Goal: Answer question/provide support

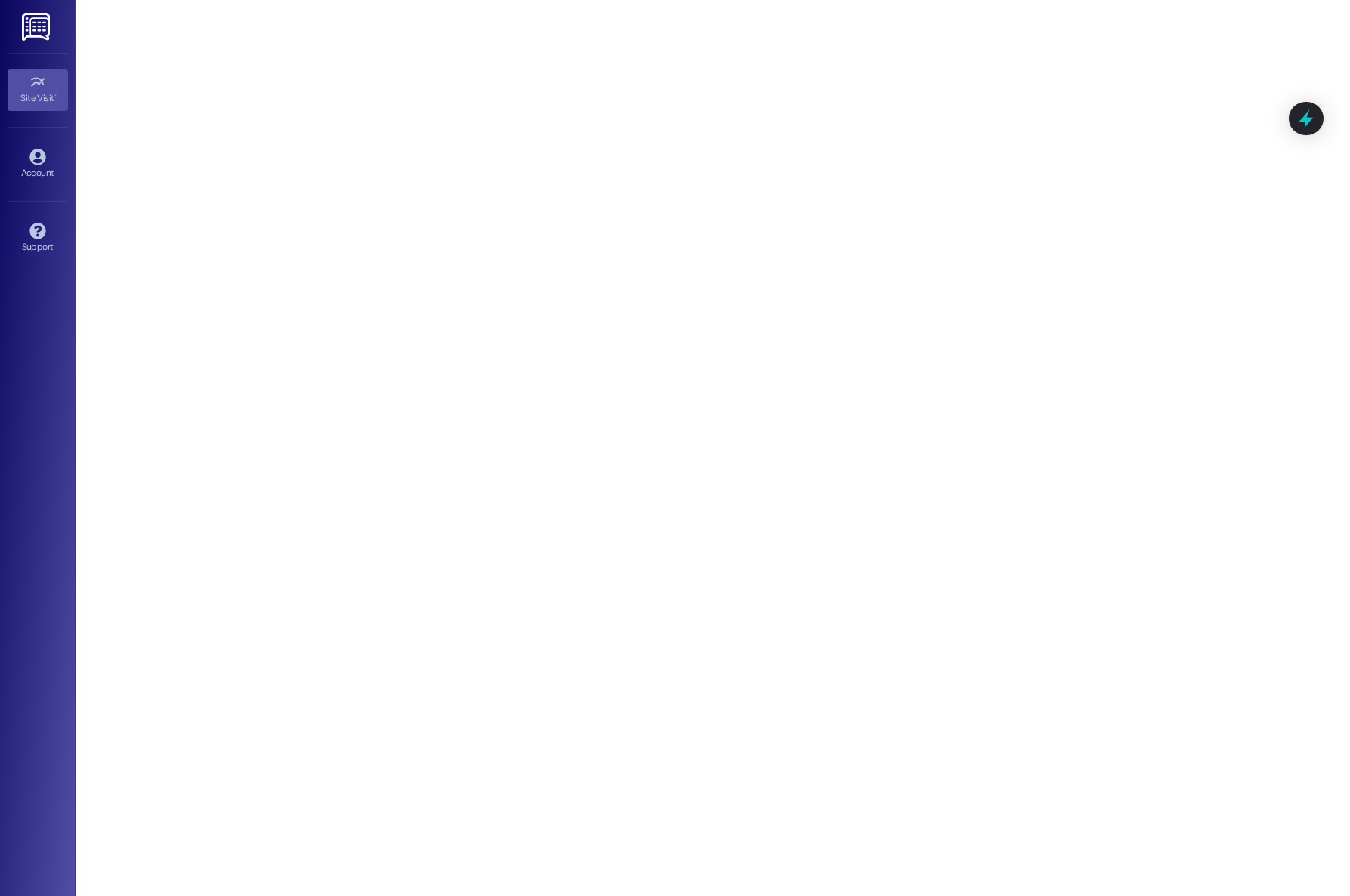
click at [37, 17] on img at bounding box center [37, 27] width 31 height 28
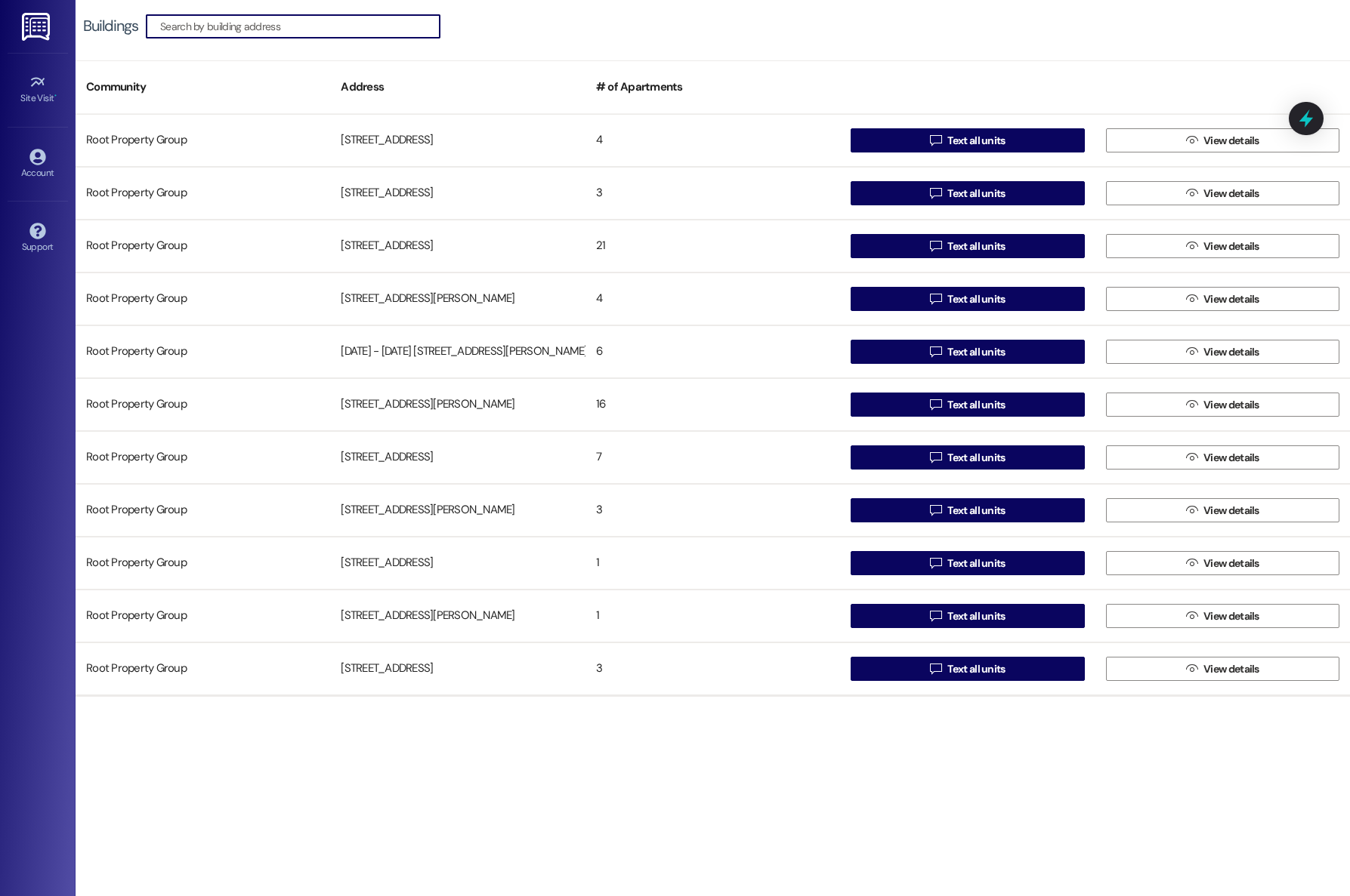
click at [357, 33] on input at bounding box center [300, 26] width 279 height 21
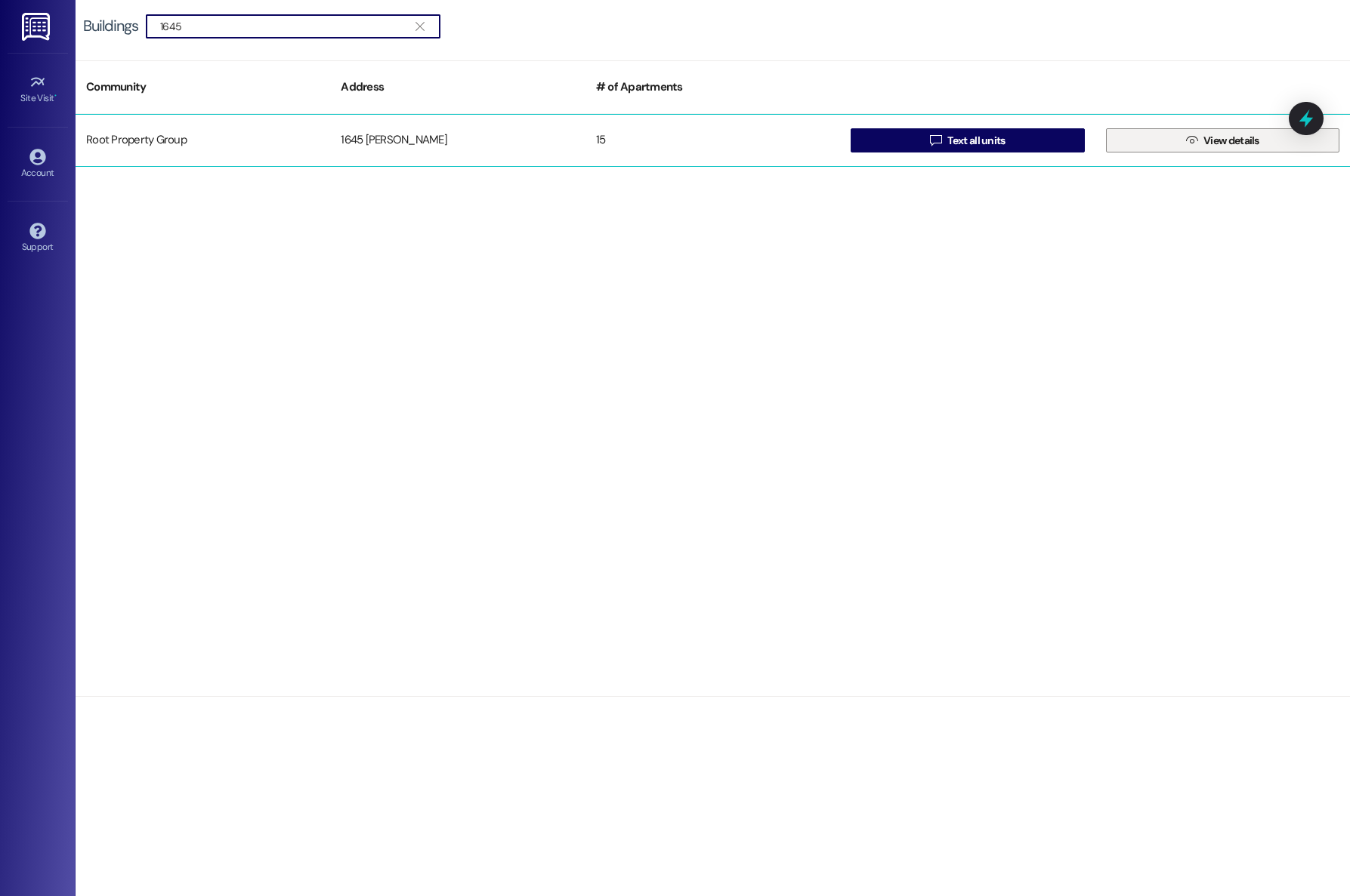
type input "1645"
click at [1198, 149] on span " View details" at bounding box center [1222, 141] width 80 height 23
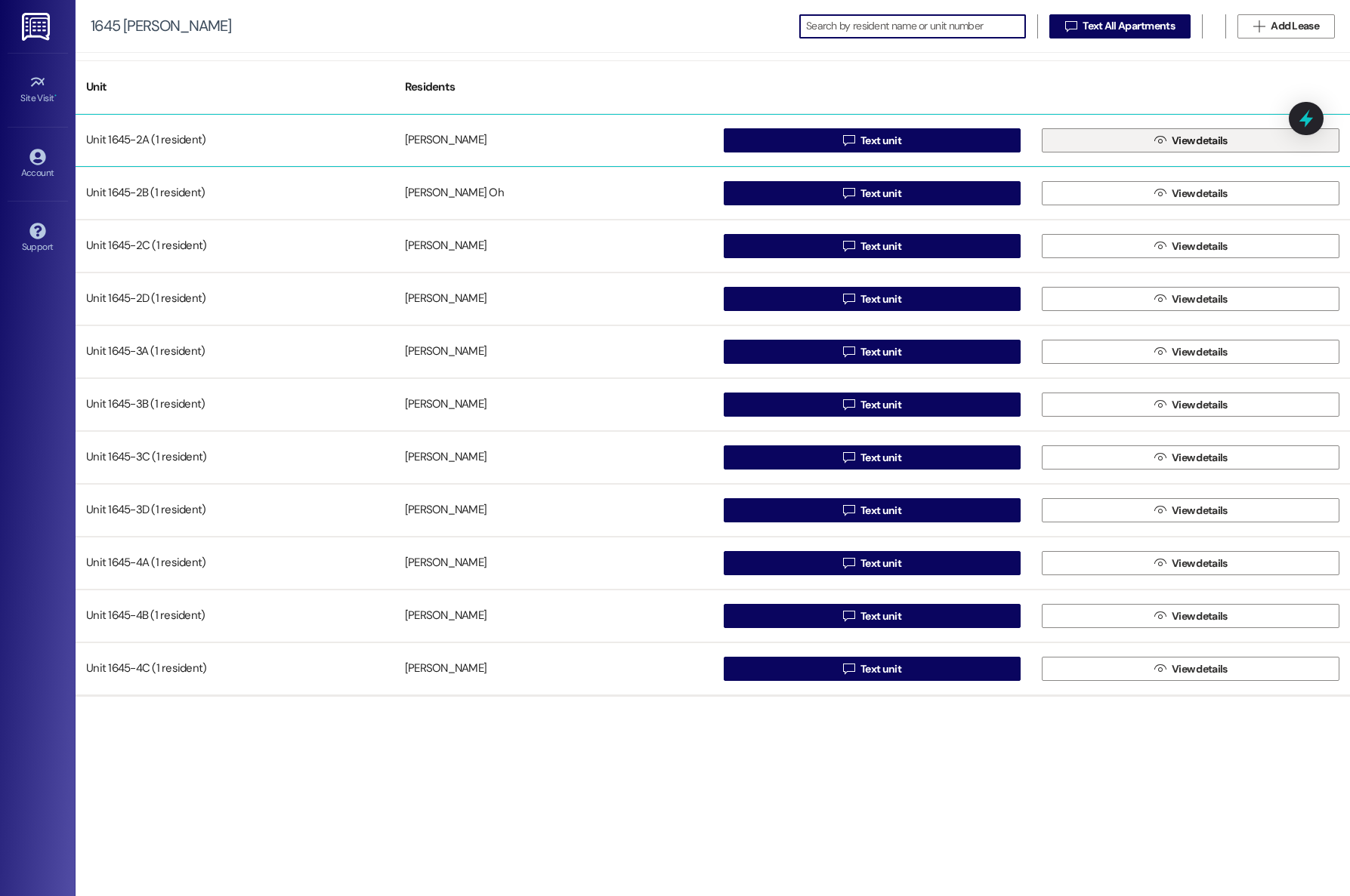
click at [1157, 142] on icon "" at bounding box center [1159, 141] width 11 height 12
click at [992, 146] on button " Text unit" at bounding box center [872, 141] width 297 height 24
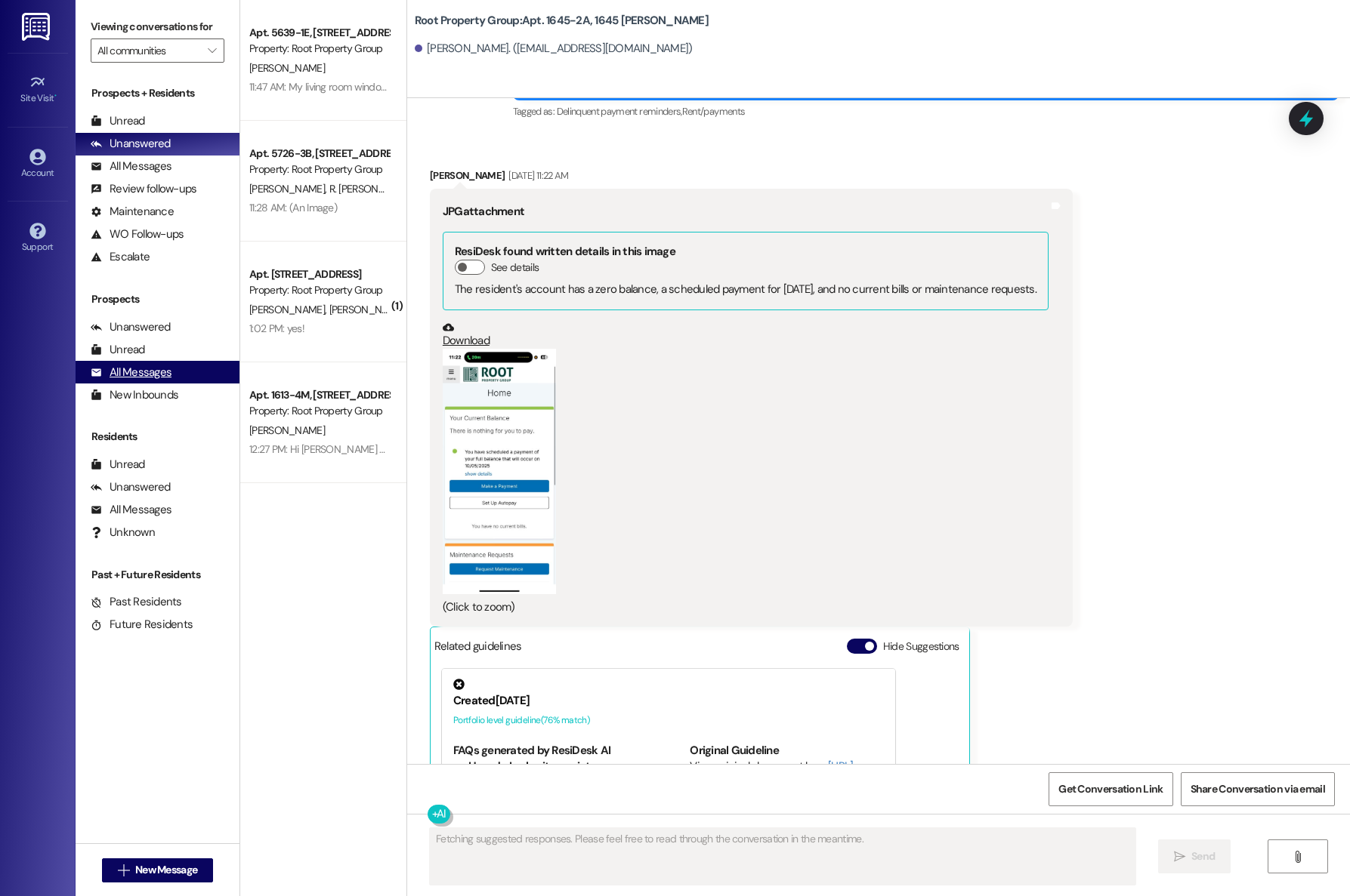
scroll to position [981, 0]
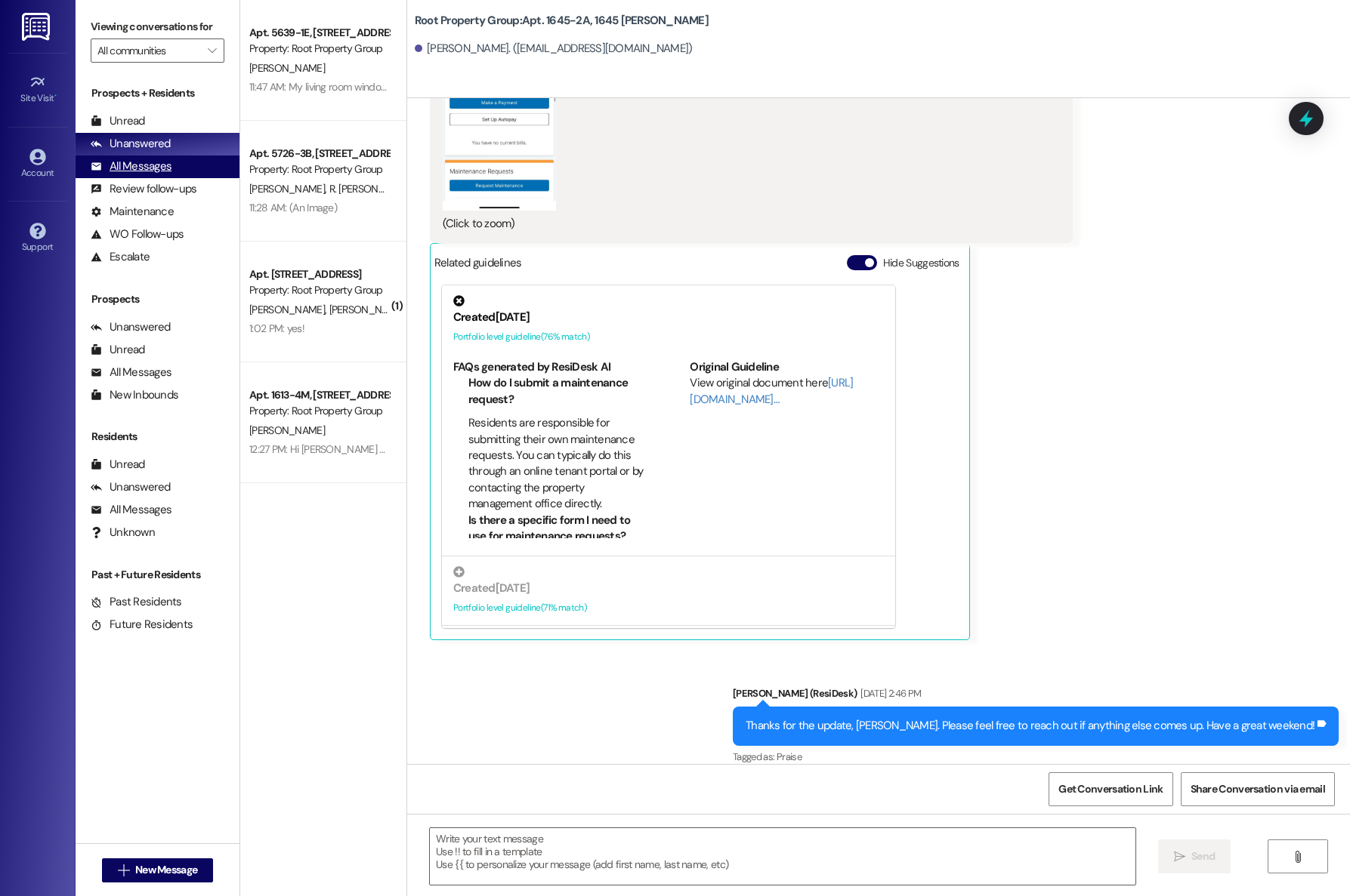
click at [120, 170] on div "All Messages" at bounding box center [131, 166] width 81 height 16
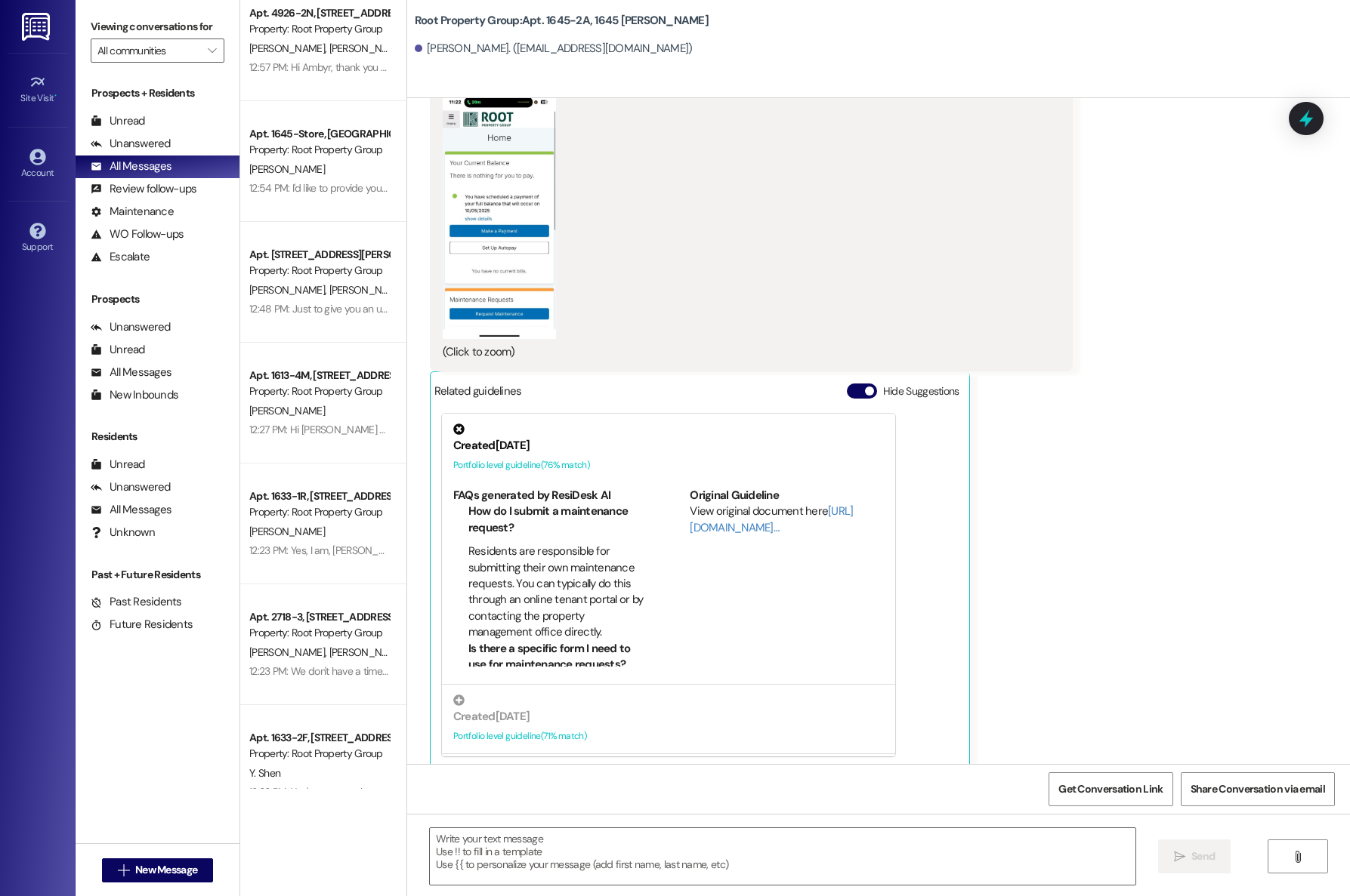
scroll to position [0, 0]
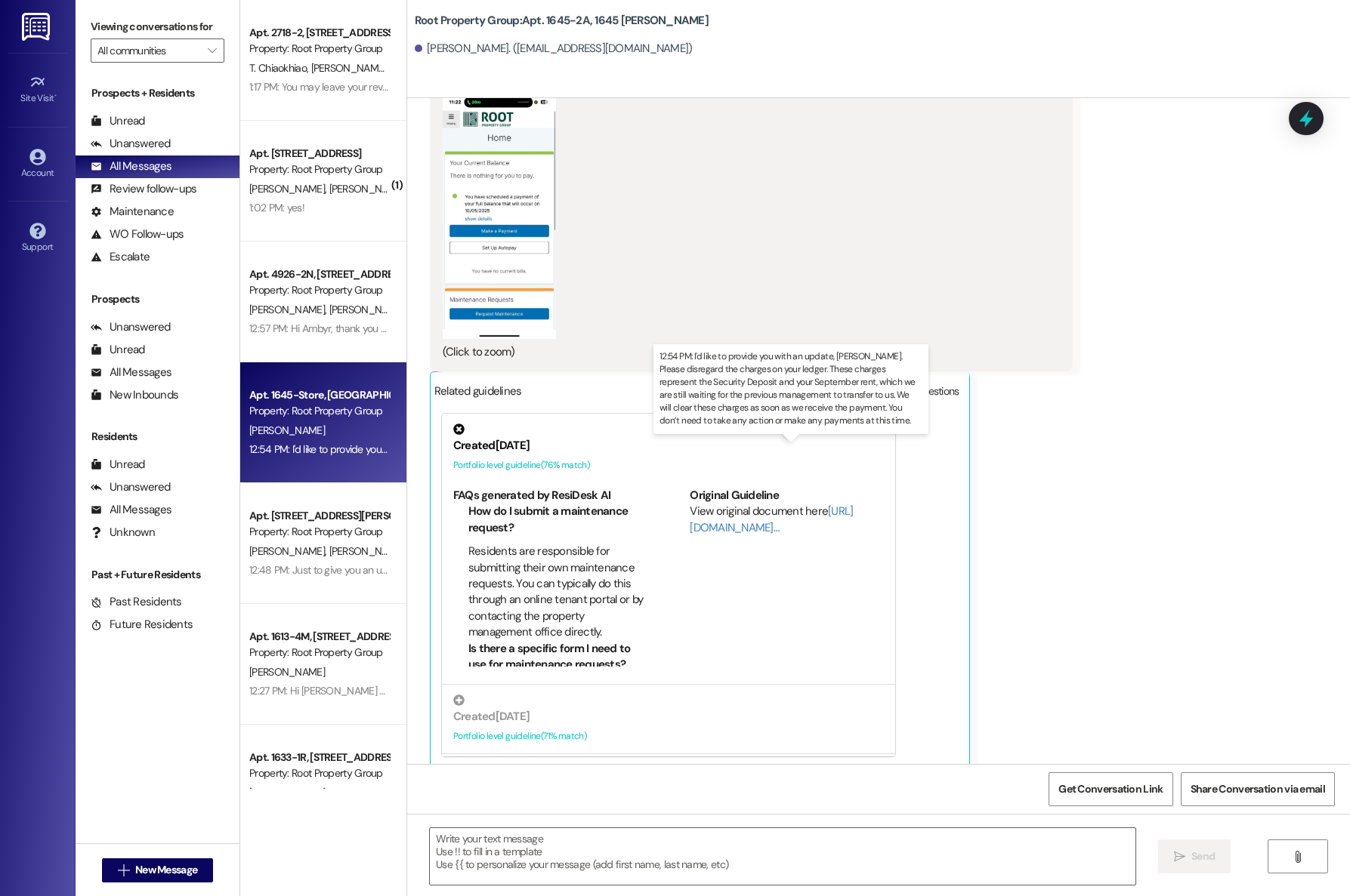
click at [313, 444] on div "12:54 PM: I'd like to provide you with an update, [PERSON_NAME]. Please disrega…" at bounding box center [1101, 449] width 1704 height 14
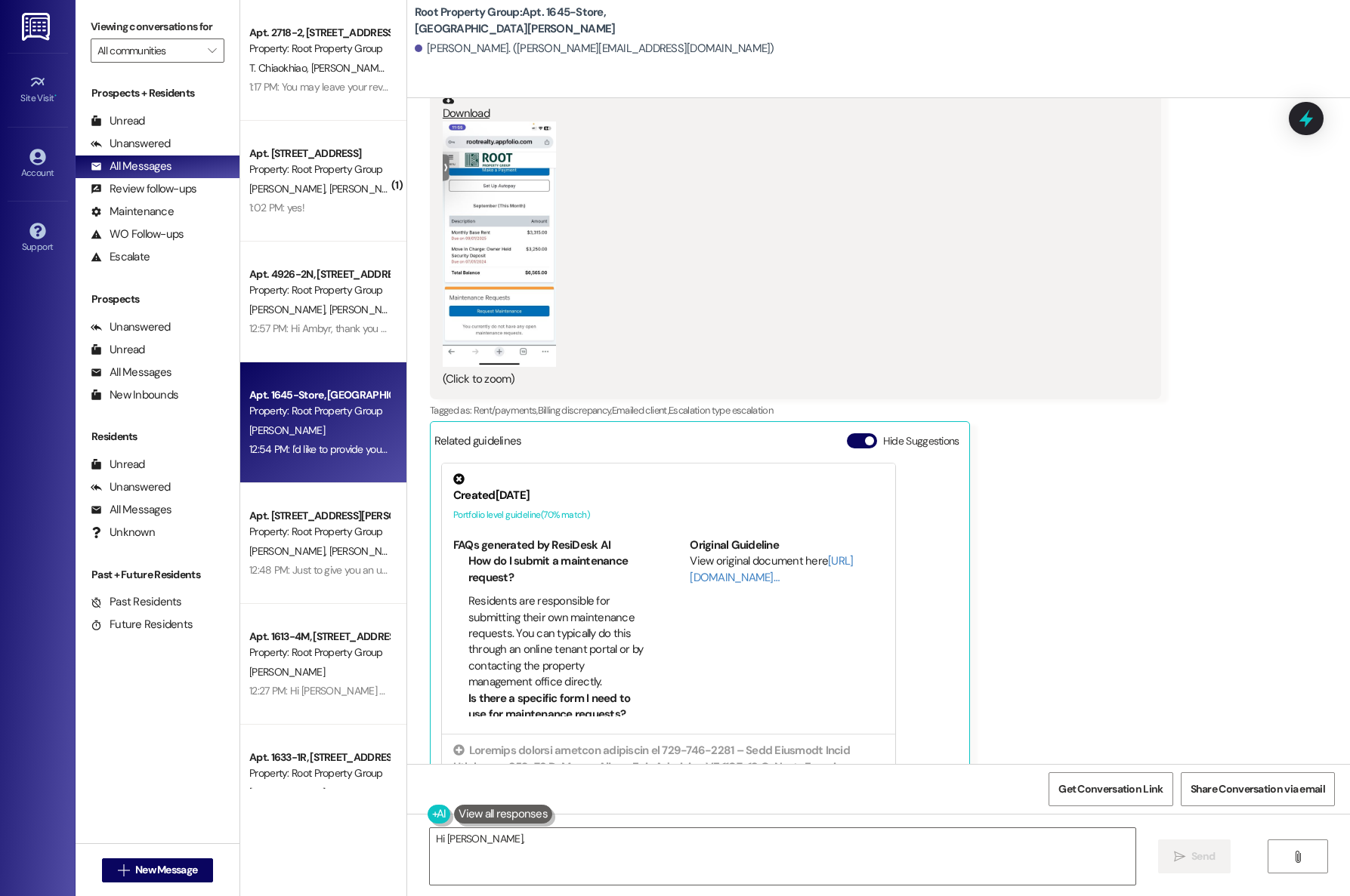
scroll to position [1695, 0]
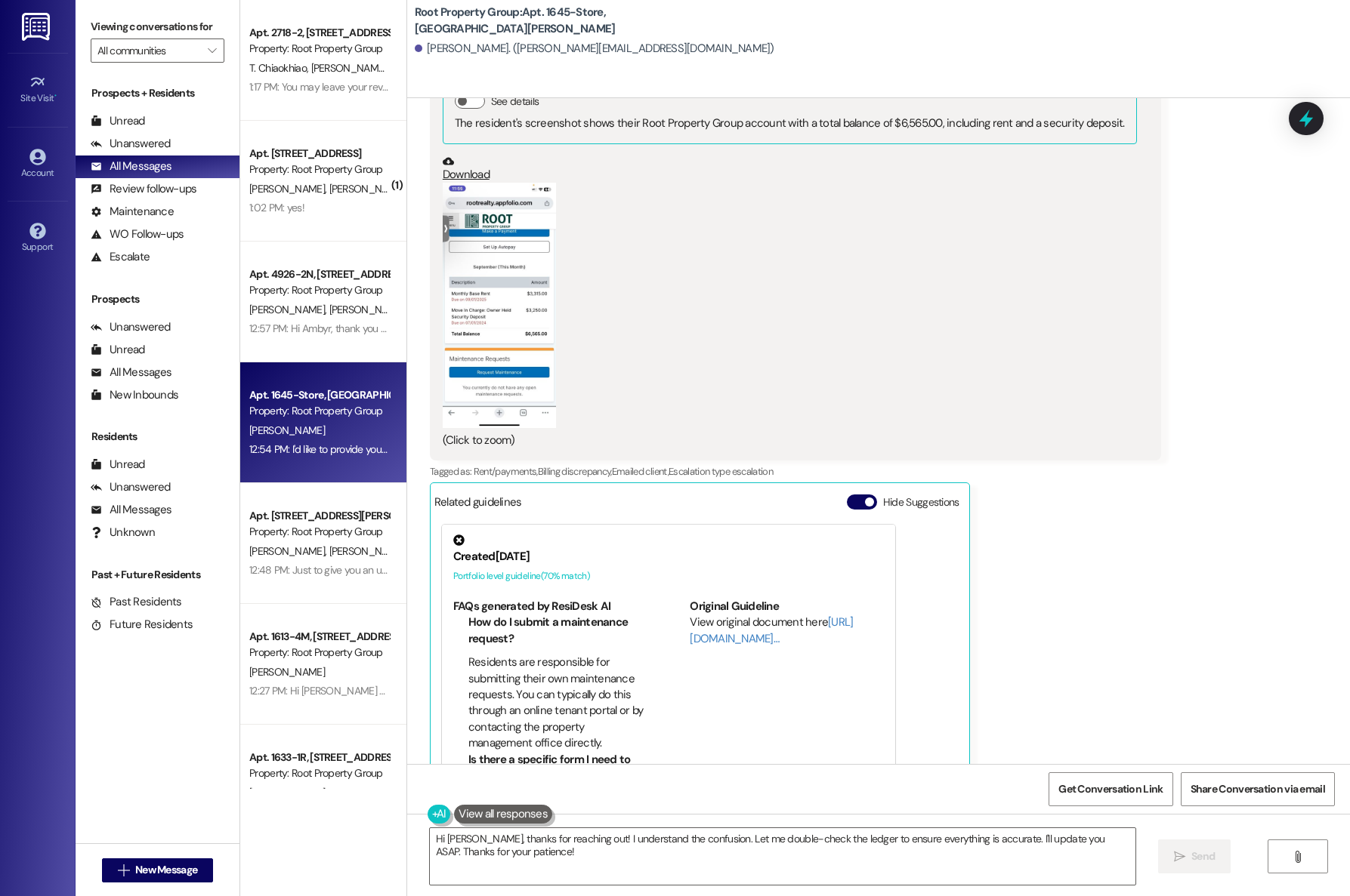
click at [497, 313] on button "Zoom image" at bounding box center [500, 305] width 114 height 245
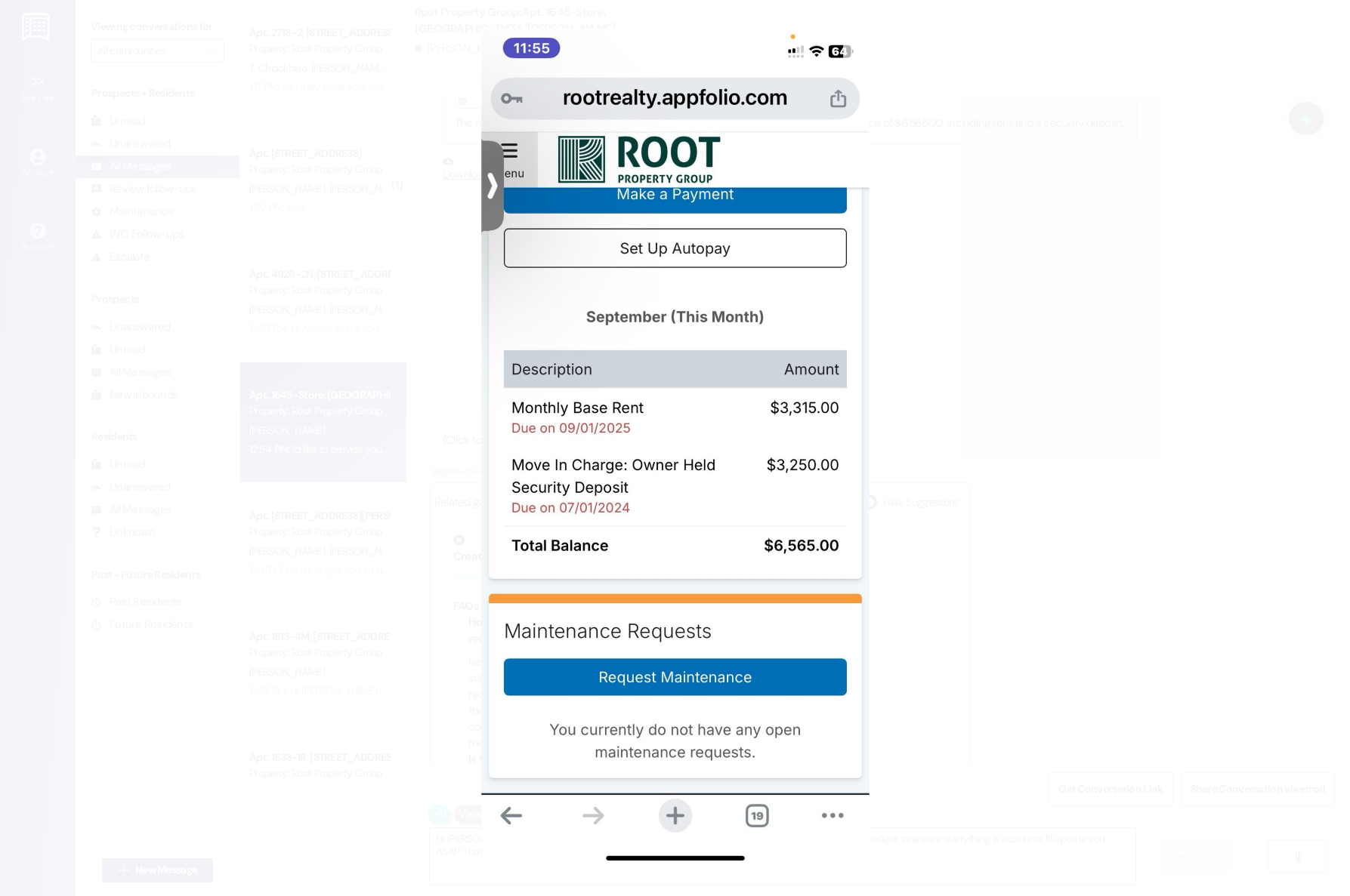
click at [500, 313] on button "Unzoom image" at bounding box center [675, 448] width 1350 height 896
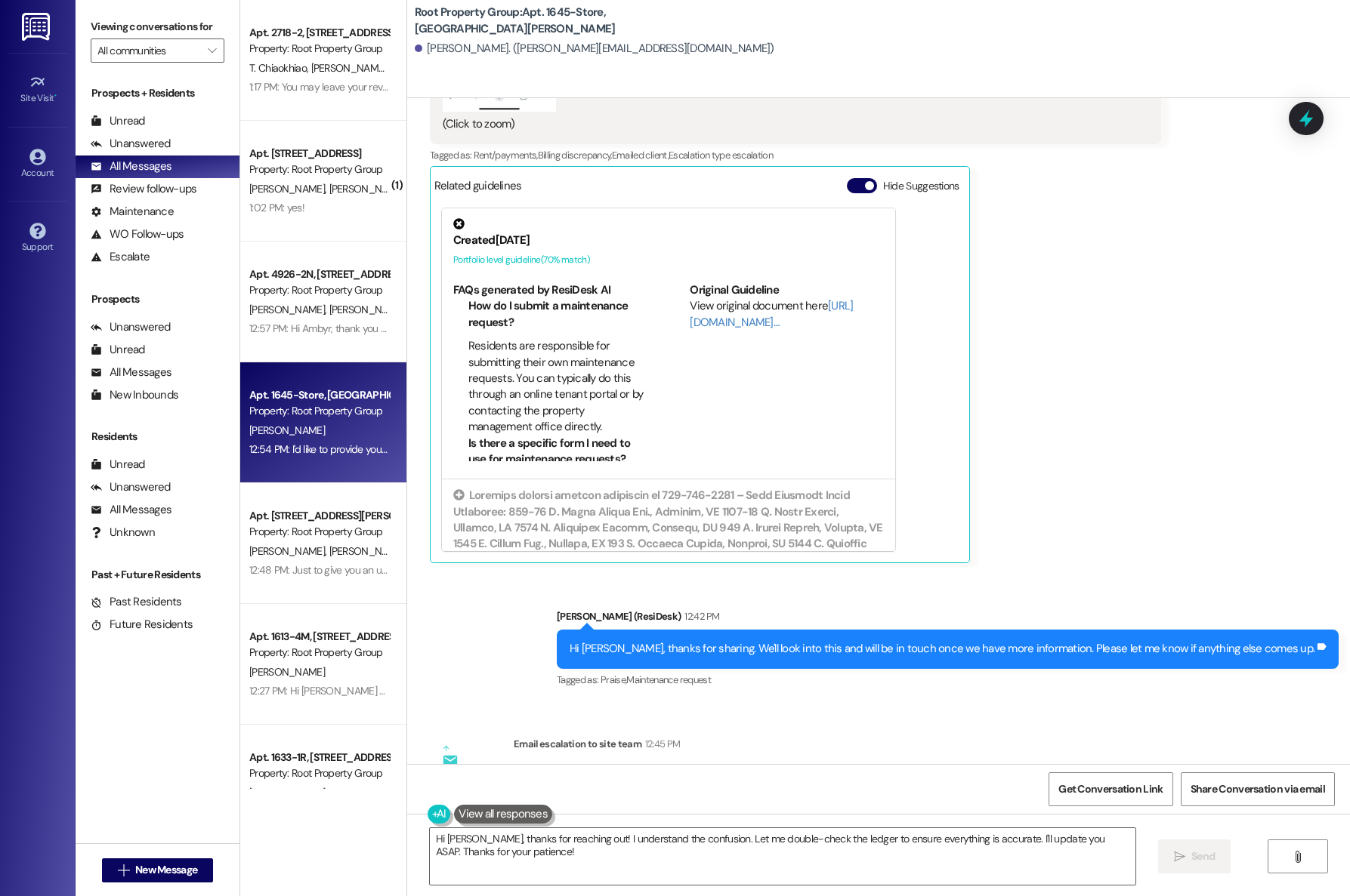
scroll to position [2139, 0]
